Goal: Book appointment/travel/reservation

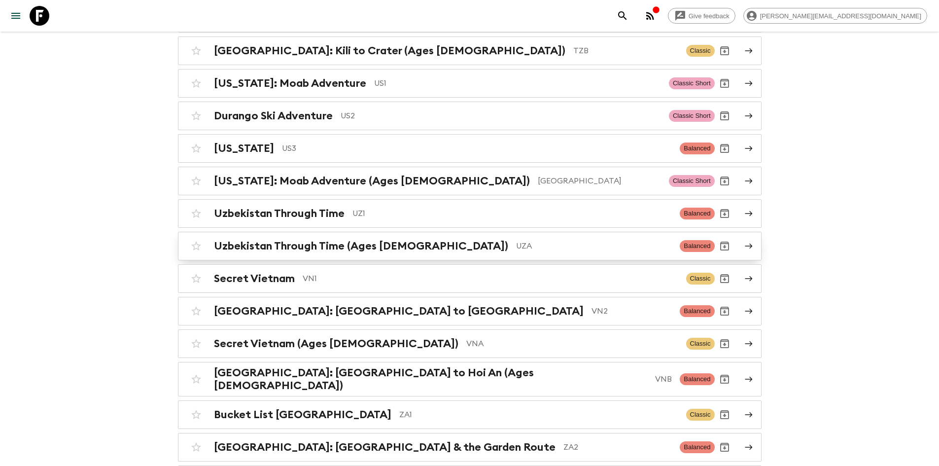
scroll to position [4293, 0]
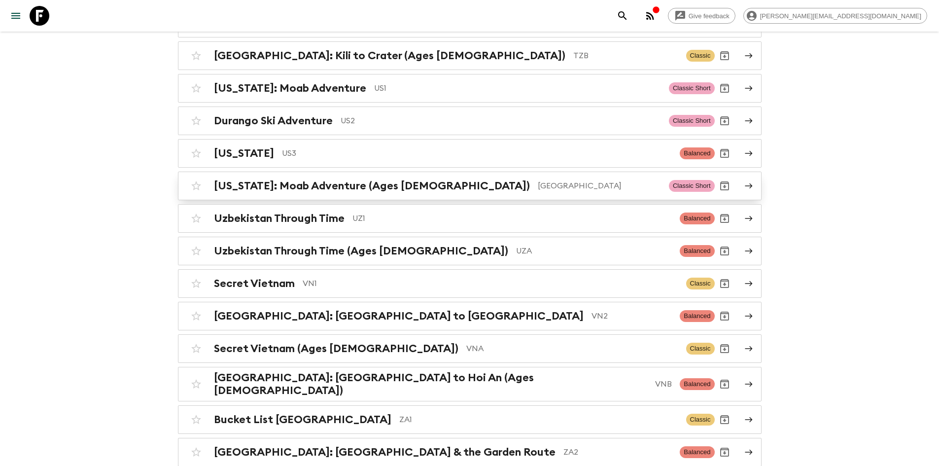
click at [399, 179] on div "[US_STATE]: Moab Adventure (Ages [DEMOGRAPHIC_DATA]) [GEOGRAPHIC_DATA]" at bounding box center [437, 185] width 447 height 13
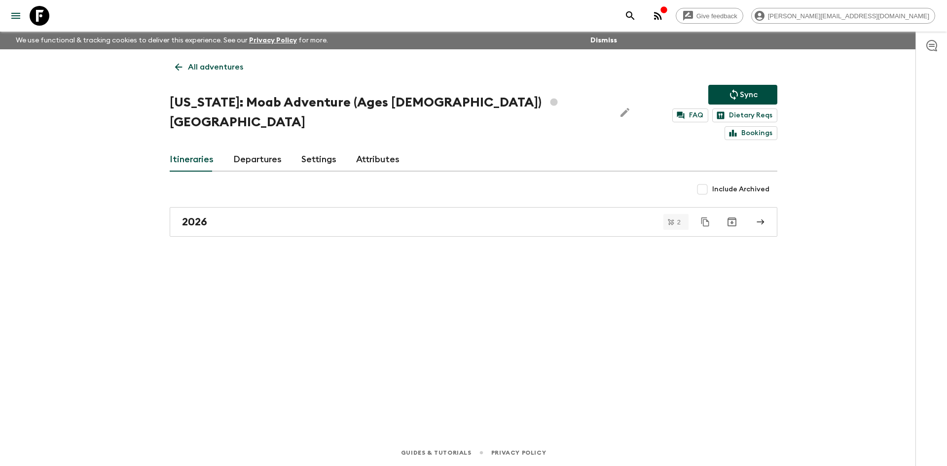
click at [179, 62] on icon at bounding box center [178, 67] width 11 height 11
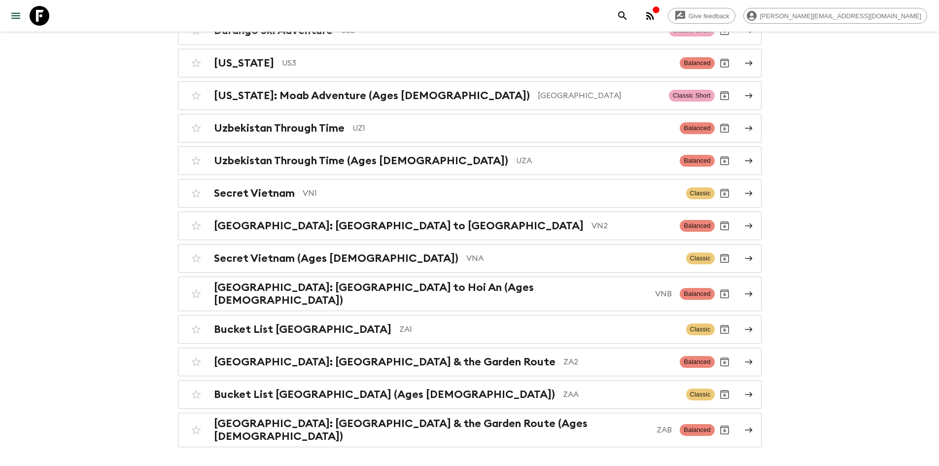
scroll to position [4214, 0]
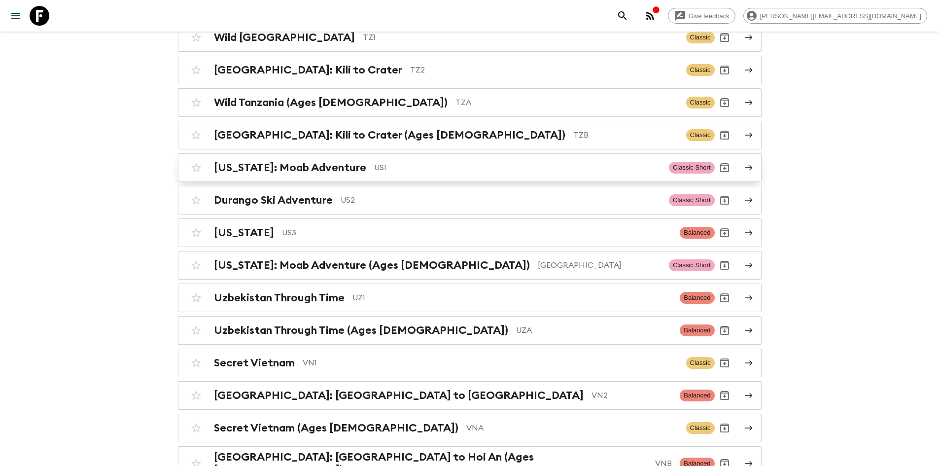
click at [374, 162] on p "US1" at bounding box center [517, 168] width 287 height 12
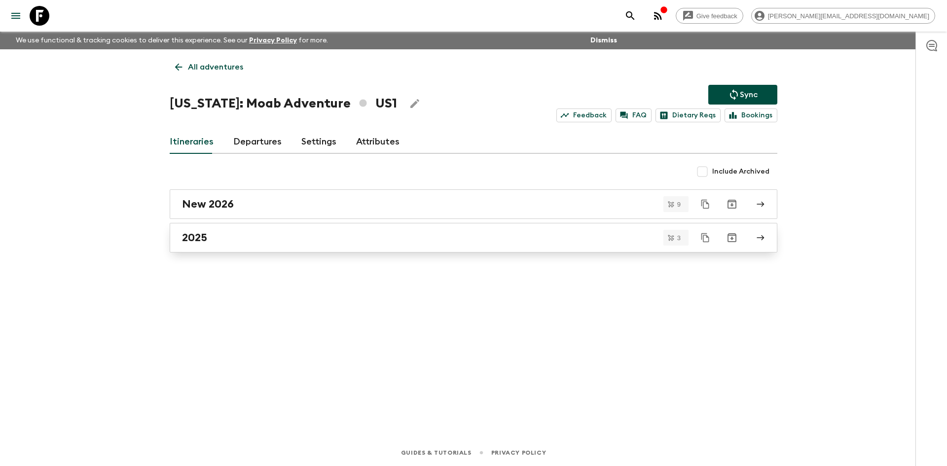
click at [230, 239] on div "2025" at bounding box center [464, 237] width 564 height 13
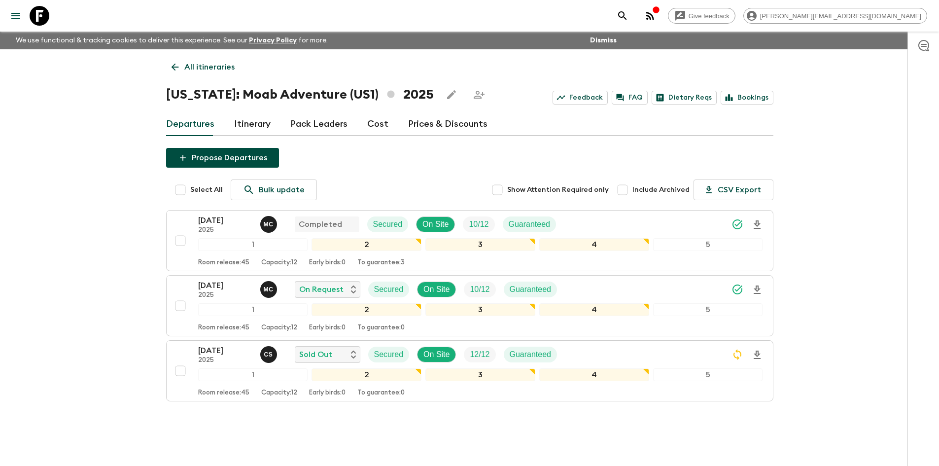
click at [175, 66] on icon at bounding box center [175, 67] width 11 height 11
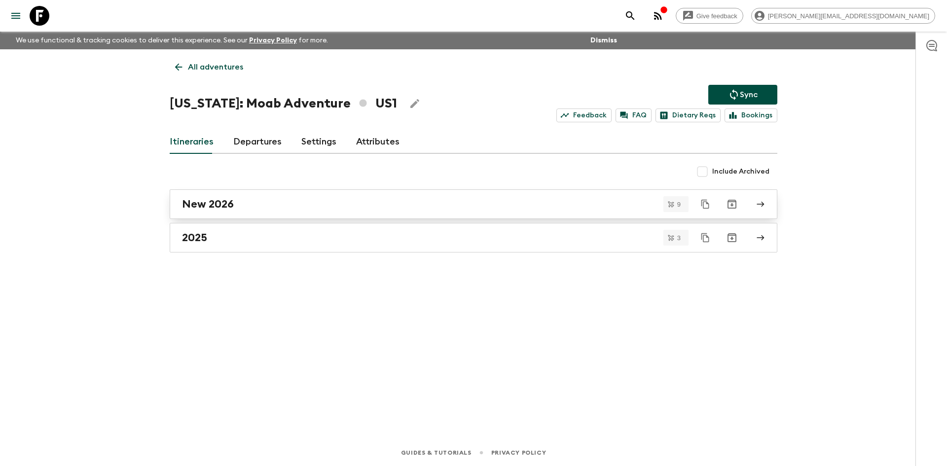
click at [201, 199] on h2 "New 2026" at bounding box center [208, 204] width 52 height 13
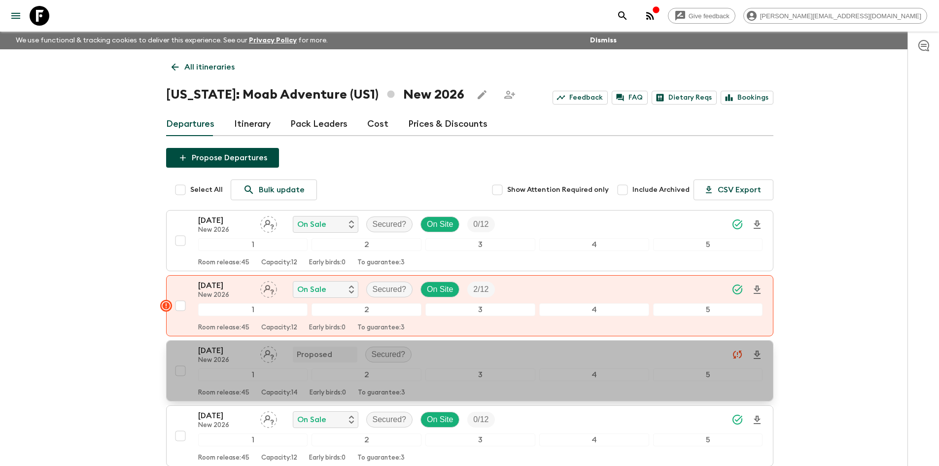
click at [576, 377] on div "4" at bounding box center [594, 374] width 110 height 13
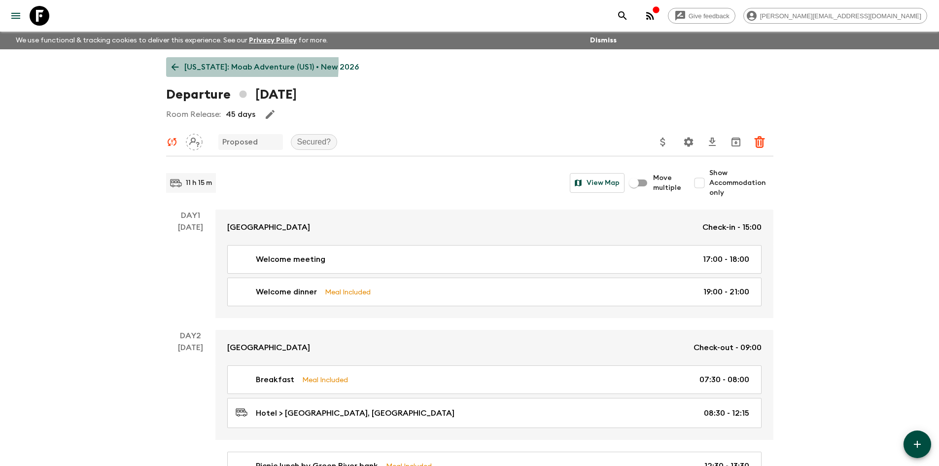
click at [169, 63] on link "[US_STATE]: Moab Adventure (US1) • New 2026" at bounding box center [265, 67] width 198 height 20
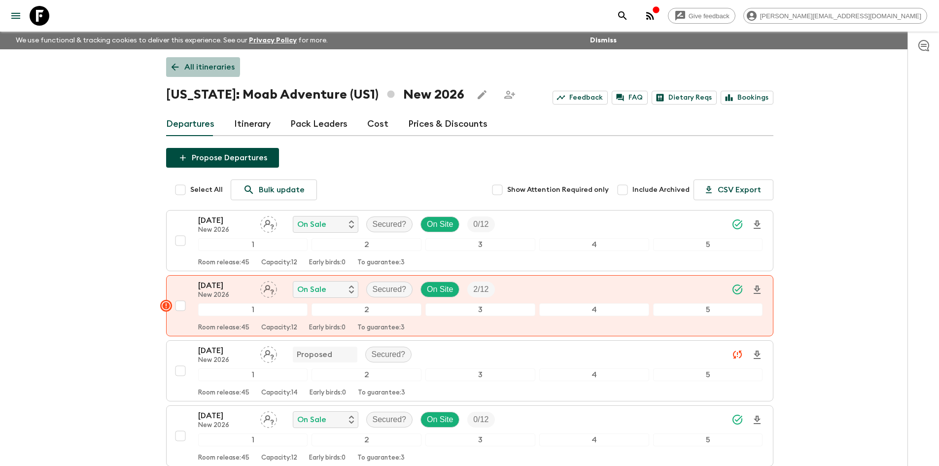
click at [177, 60] on link "All itineraries" at bounding box center [203, 67] width 74 height 20
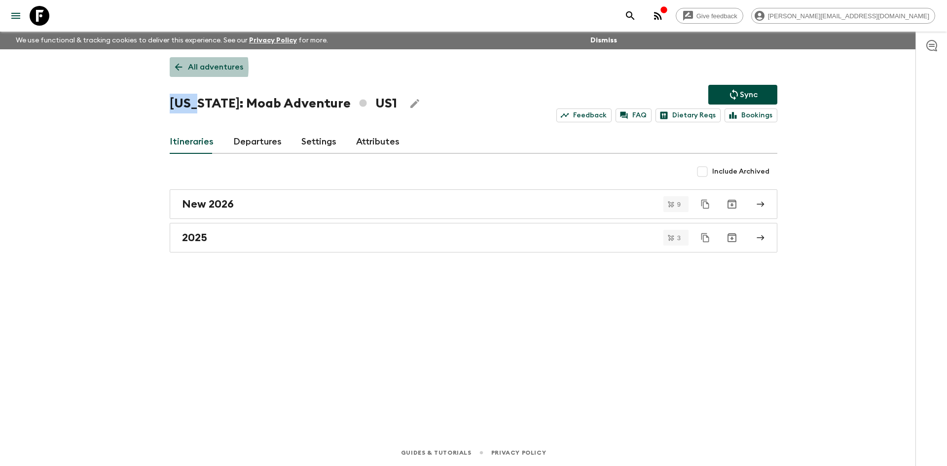
click at [173, 68] on link "All adventures" at bounding box center [209, 67] width 79 height 20
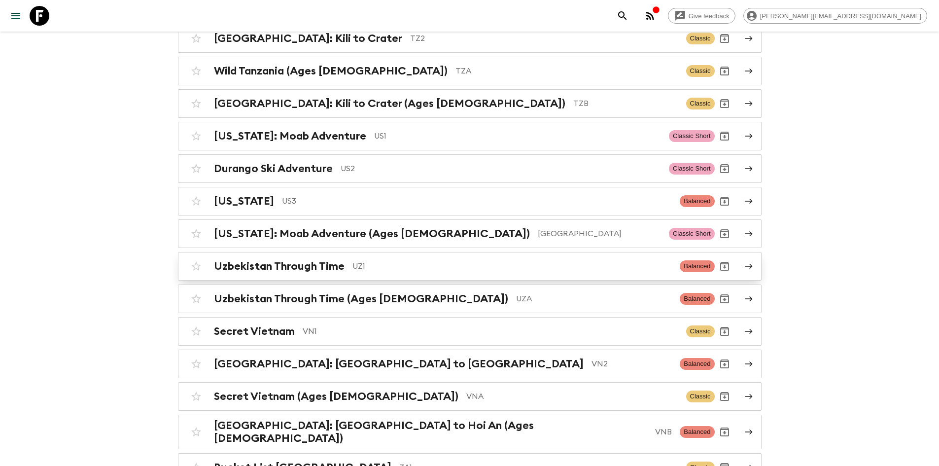
scroll to position [4237, 0]
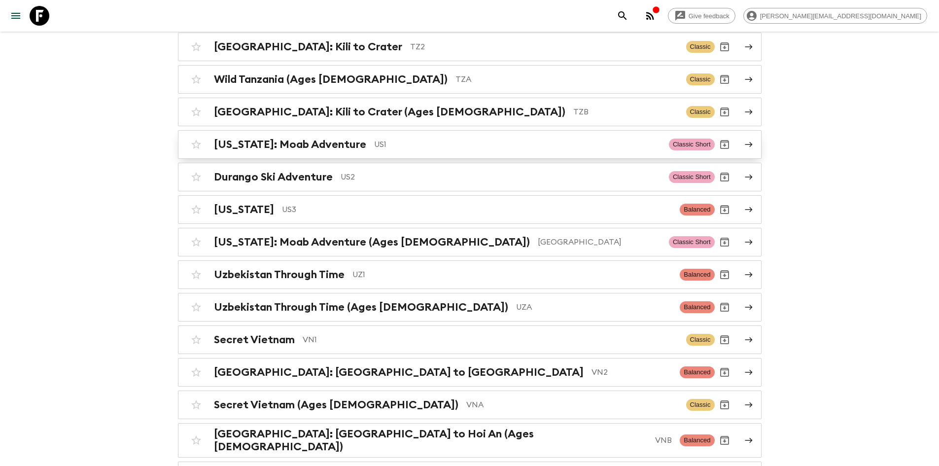
click at [374, 139] on p "US1" at bounding box center [517, 145] width 287 height 12
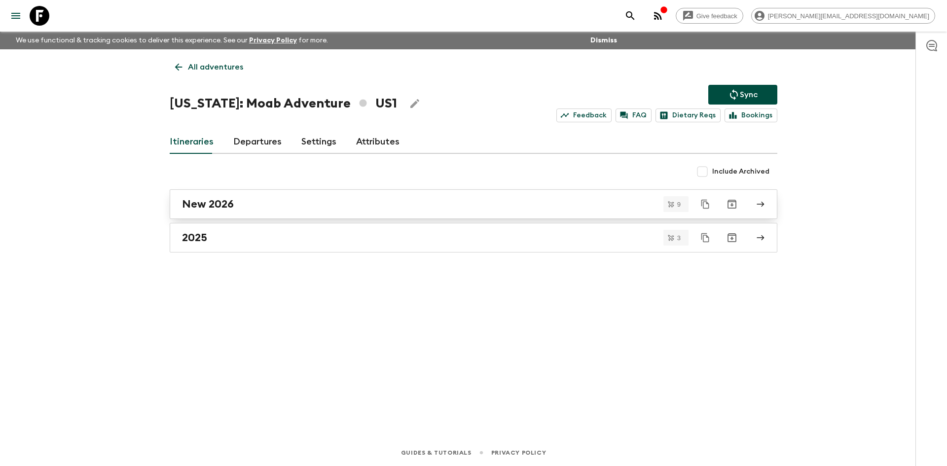
click at [215, 197] on link "New 2026" at bounding box center [474, 204] width 608 height 30
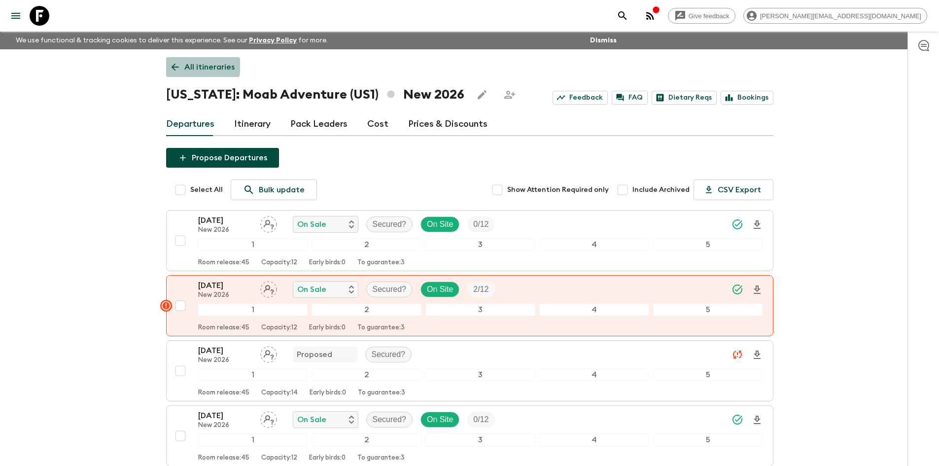
click at [178, 64] on icon at bounding box center [175, 67] width 11 height 11
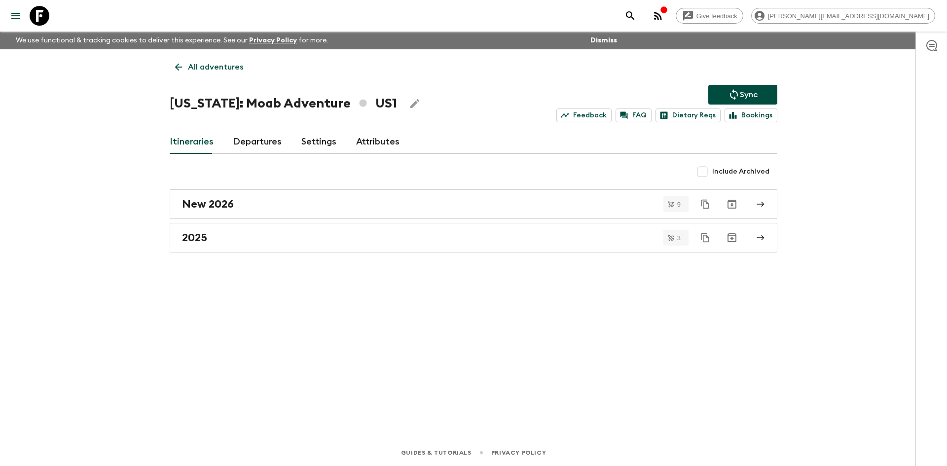
click at [181, 63] on icon at bounding box center [178, 67] width 11 height 11
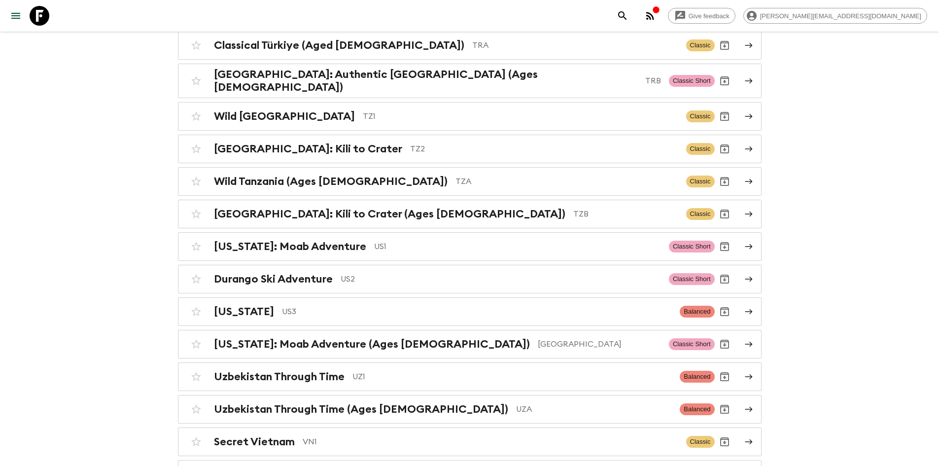
scroll to position [4138, 0]
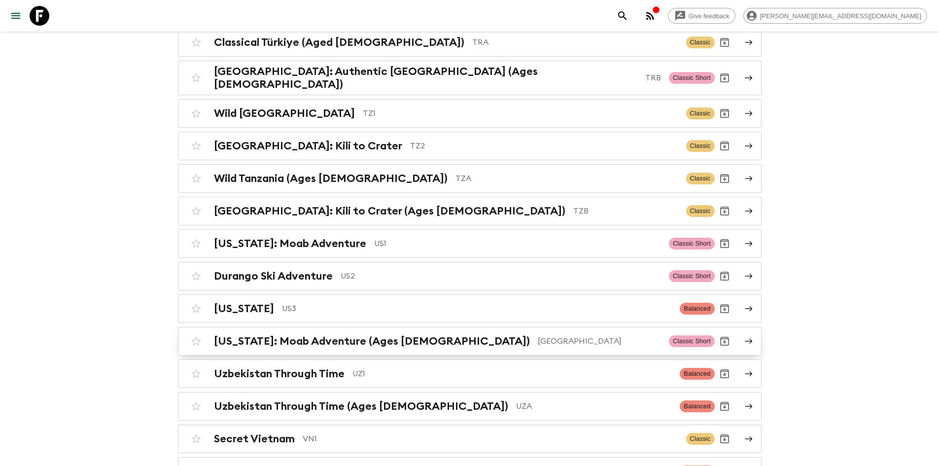
click at [364, 335] on h2 "[US_STATE]: Moab Adventure (Ages [DEMOGRAPHIC_DATA])" at bounding box center [372, 341] width 316 height 13
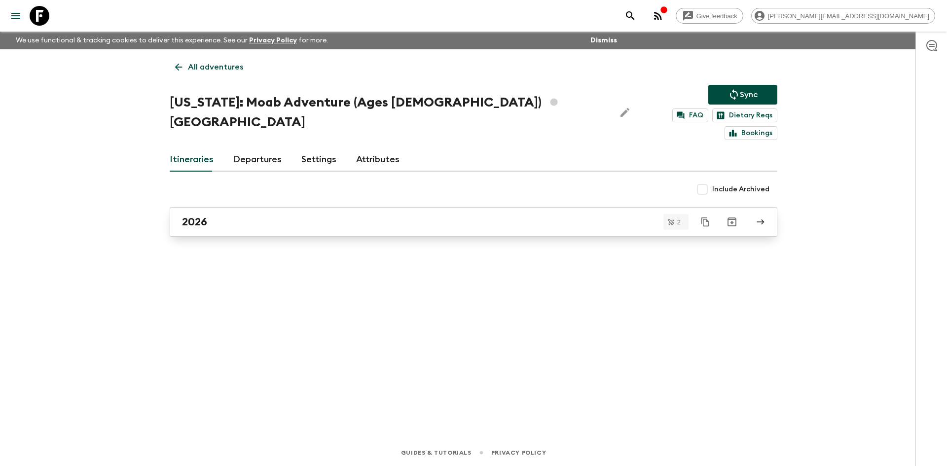
click at [201, 215] on h2 "2026" at bounding box center [194, 221] width 25 height 13
